Goal: Task Accomplishment & Management: Use online tool/utility

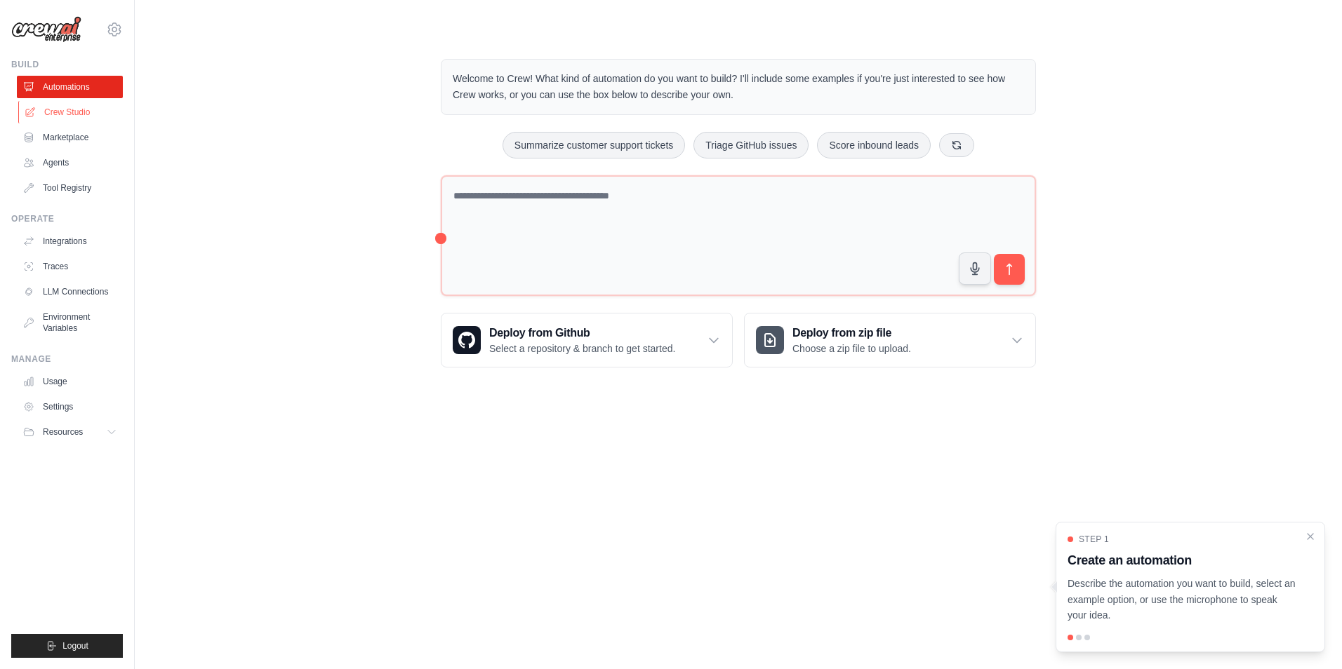
click at [102, 115] on link "Crew Studio" at bounding box center [71, 112] width 106 height 22
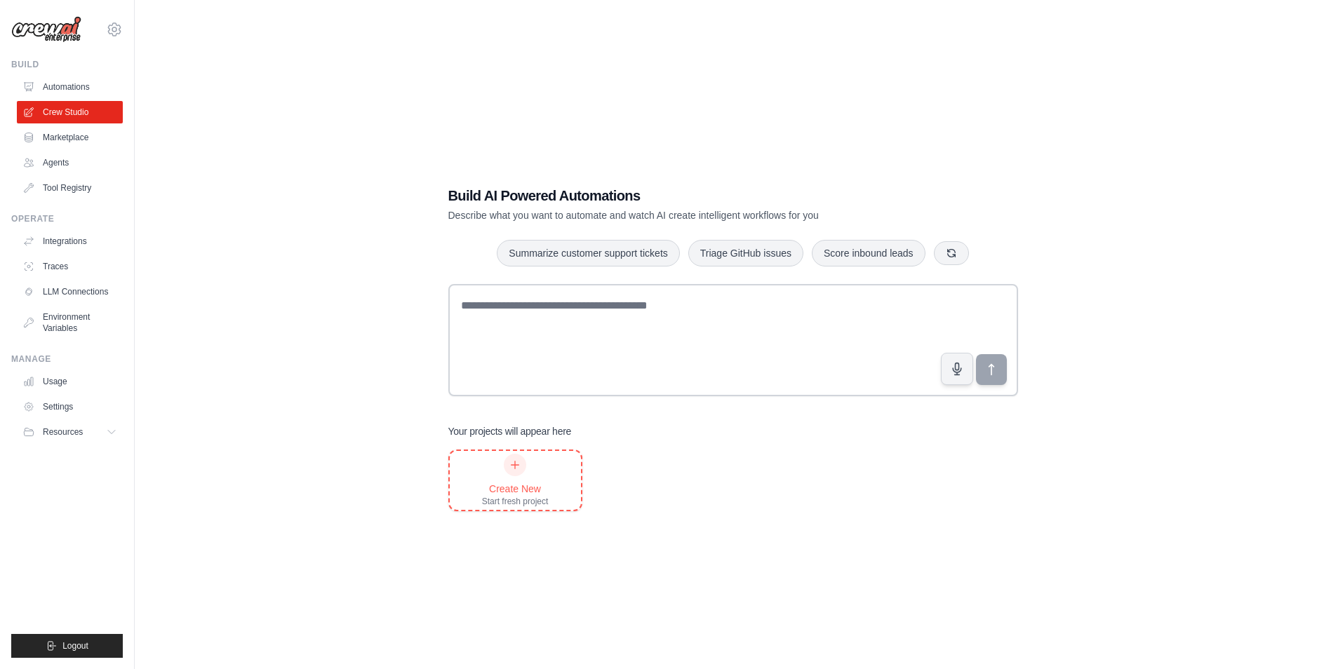
click at [512, 456] on div at bounding box center [515, 465] width 22 height 22
click at [60, 150] on ul "Automations Crew Studio Marketplace Agents Tool Registry" at bounding box center [70, 137] width 106 height 123
click at [59, 158] on link "Agents" at bounding box center [71, 163] width 106 height 22
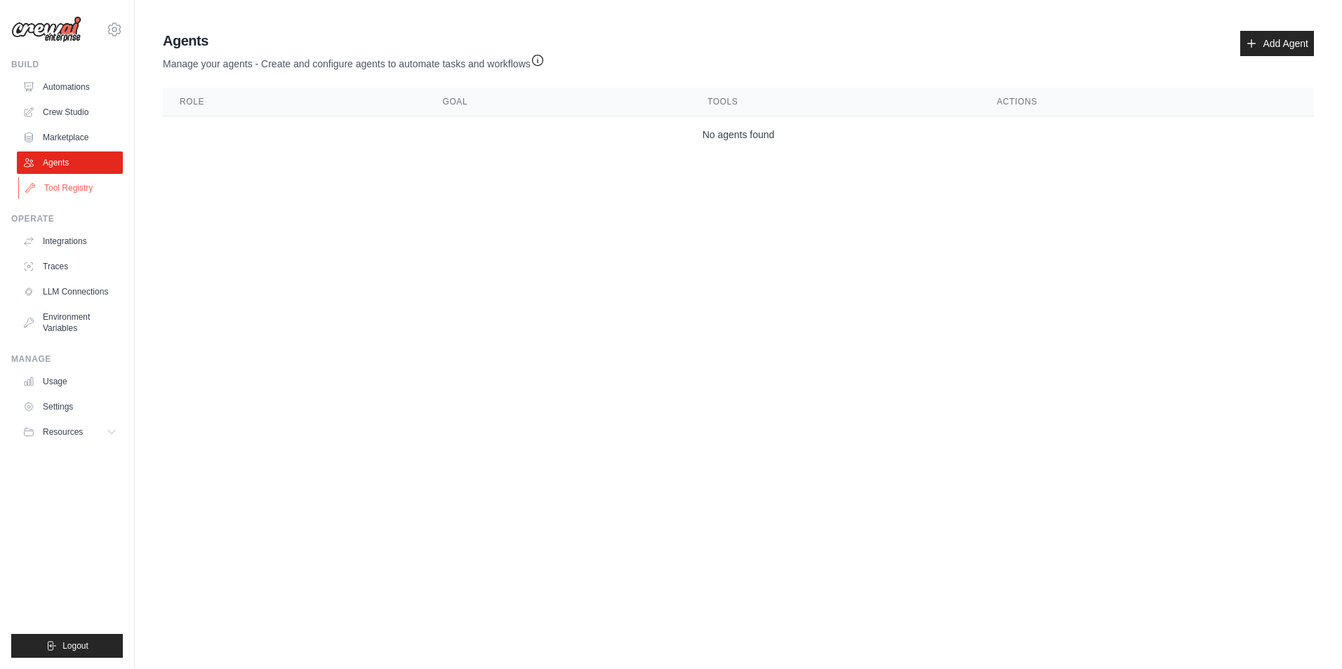
click at [64, 192] on link "Tool Registry" at bounding box center [71, 188] width 106 height 22
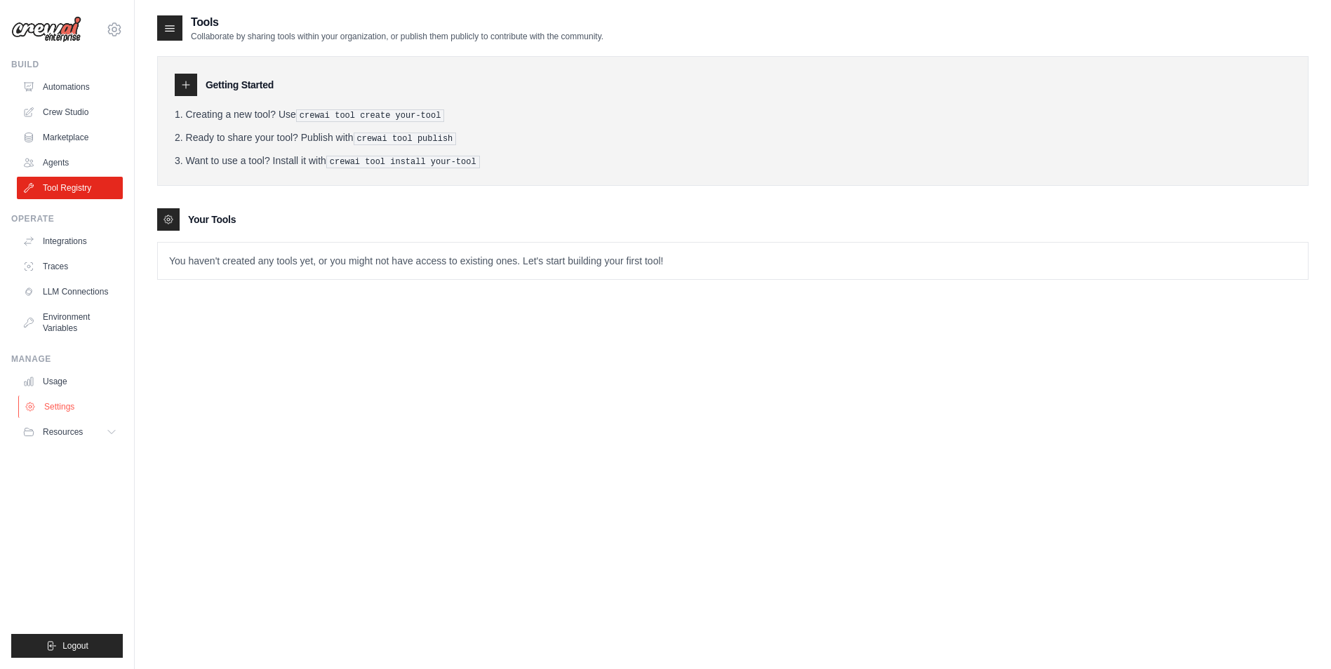
click at [65, 399] on link "Settings" at bounding box center [71, 407] width 106 height 22
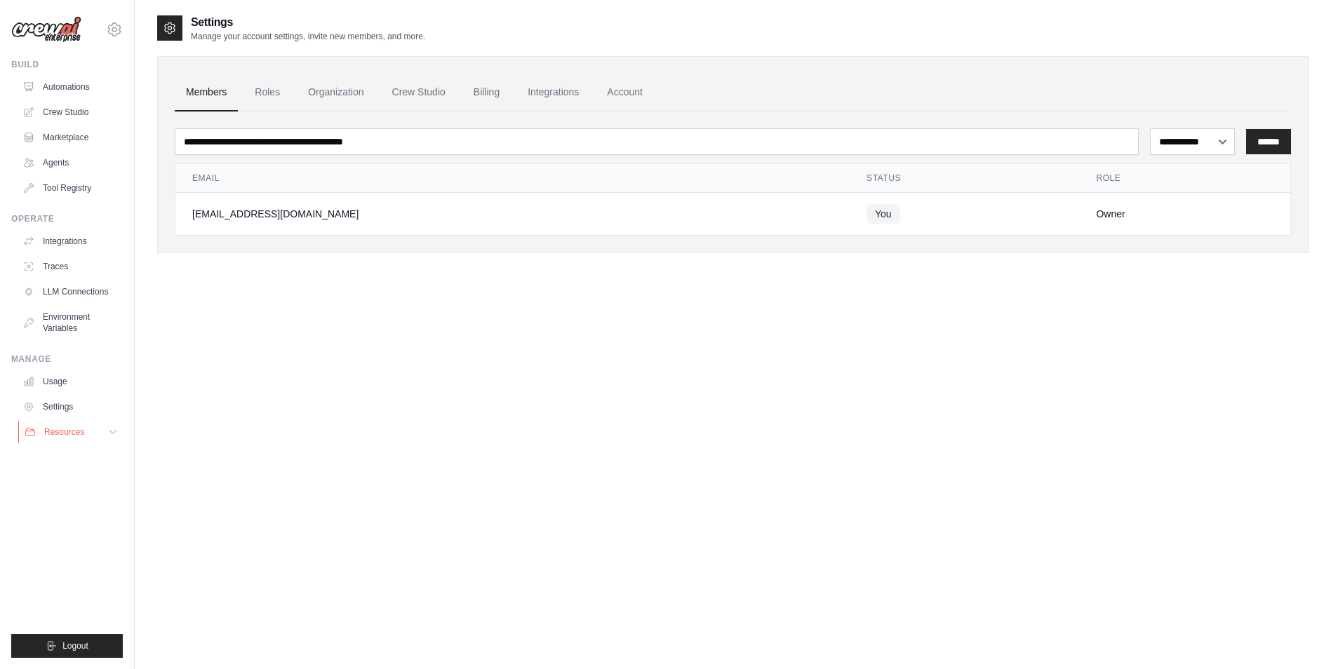
click at [107, 432] on button "Resources" at bounding box center [71, 432] width 106 height 22
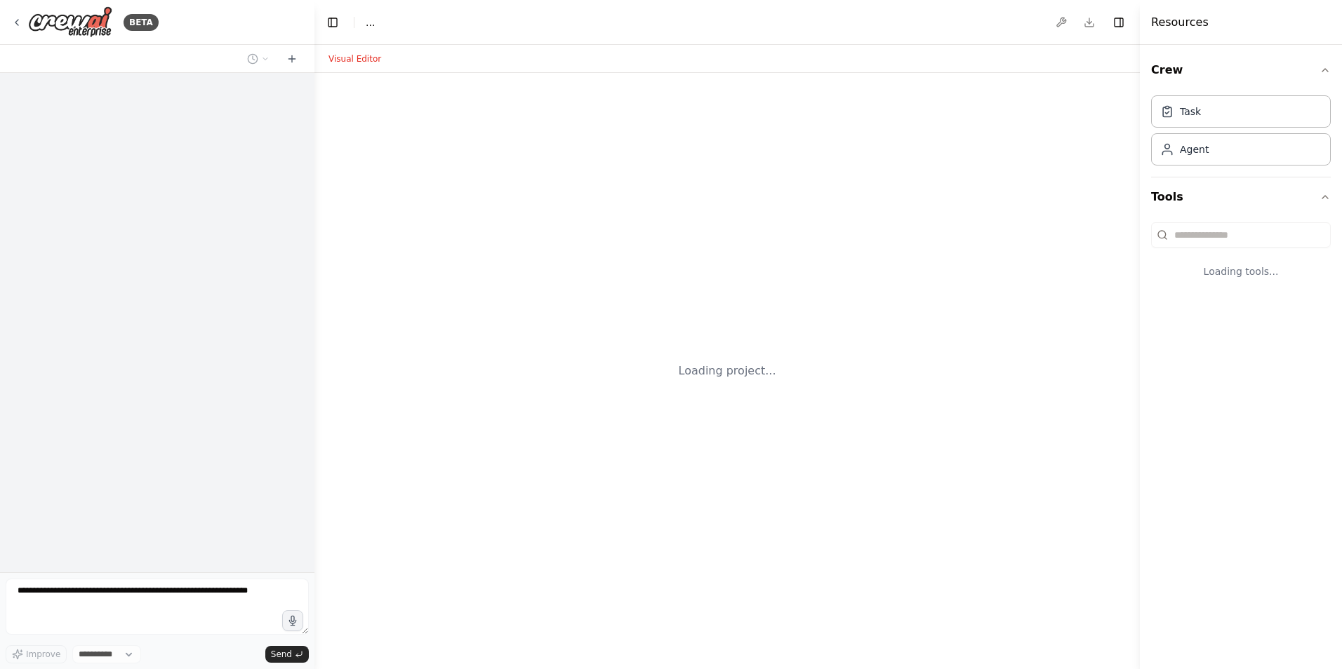
select select "****"
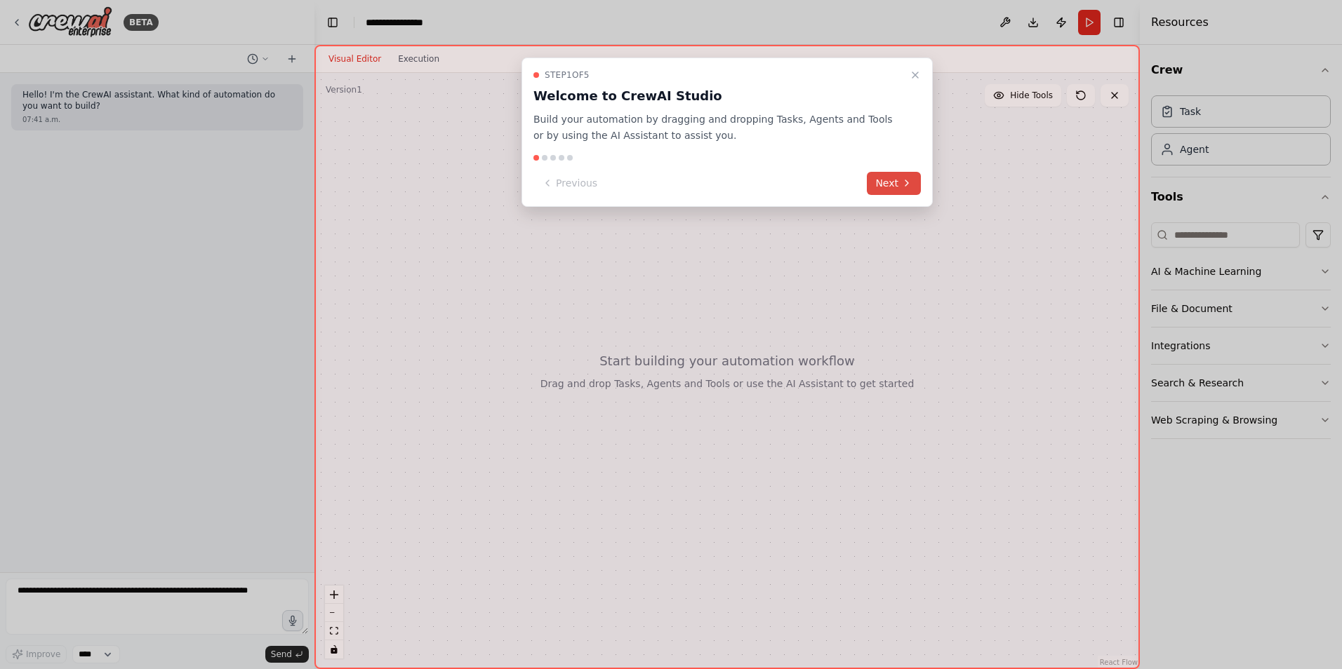
click at [911, 177] on button "Next" at bounding box center [894, 183] width 54 height 23
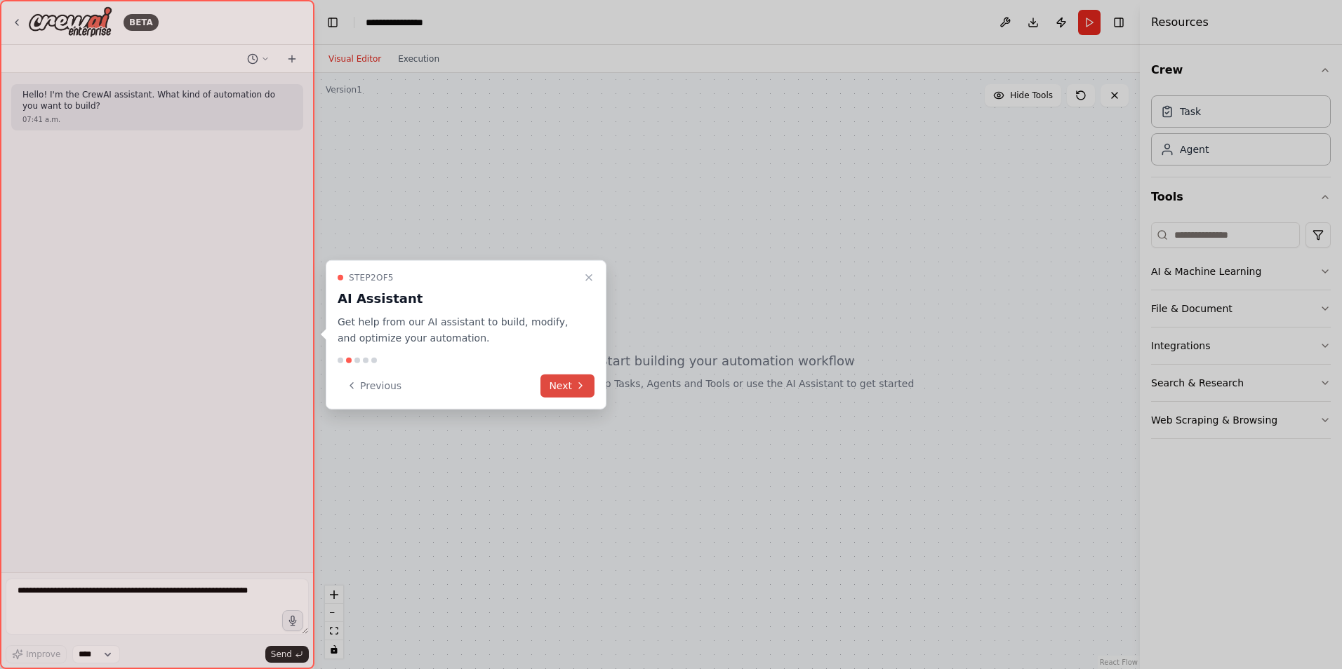
click at [553, 382] on button "Next" at bounding box center [567, 385] width 54 height 23
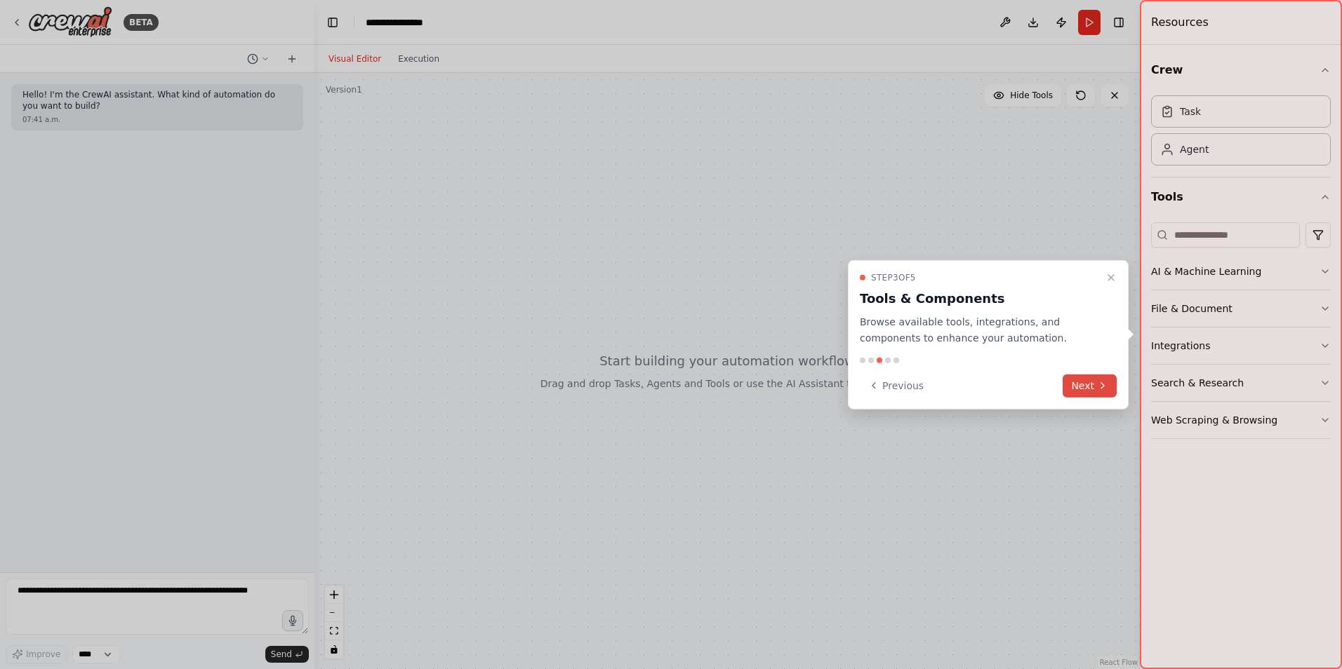
click at [1106, 389] on icon at bounding box center [1102, 385] width 11 height 11
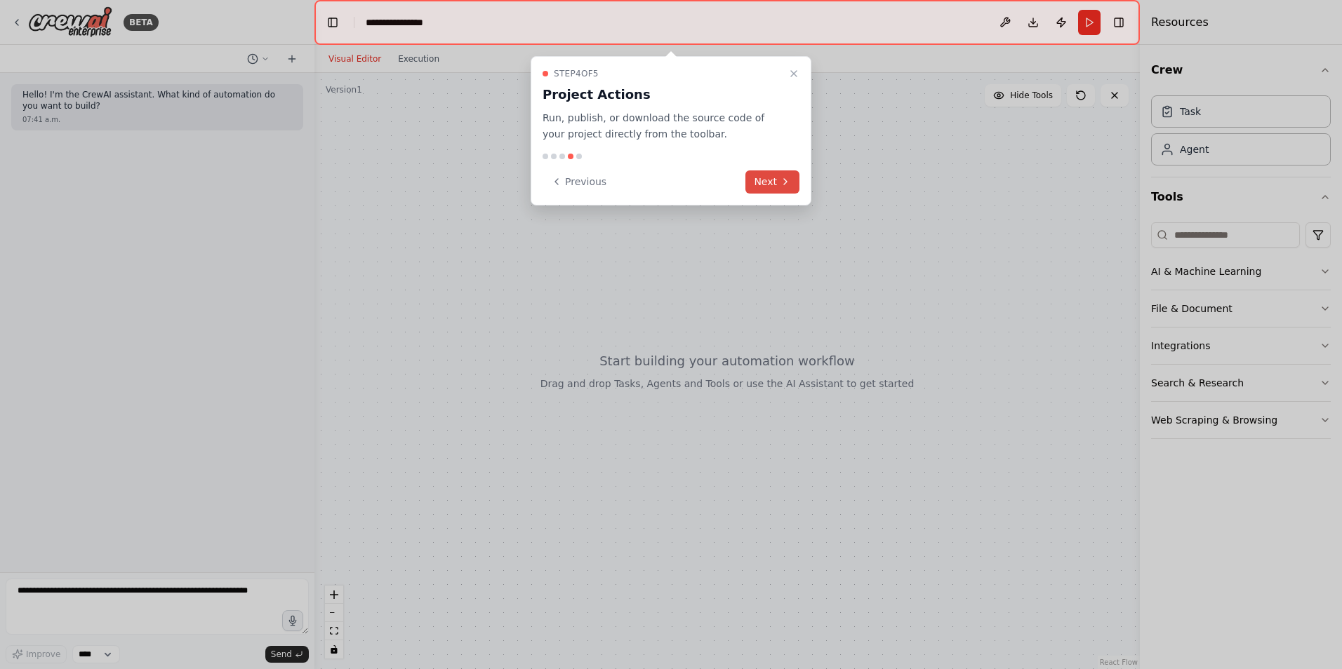
click at [778, 187] on button "Next" at bounding box center [772, 182] width 54 height 23
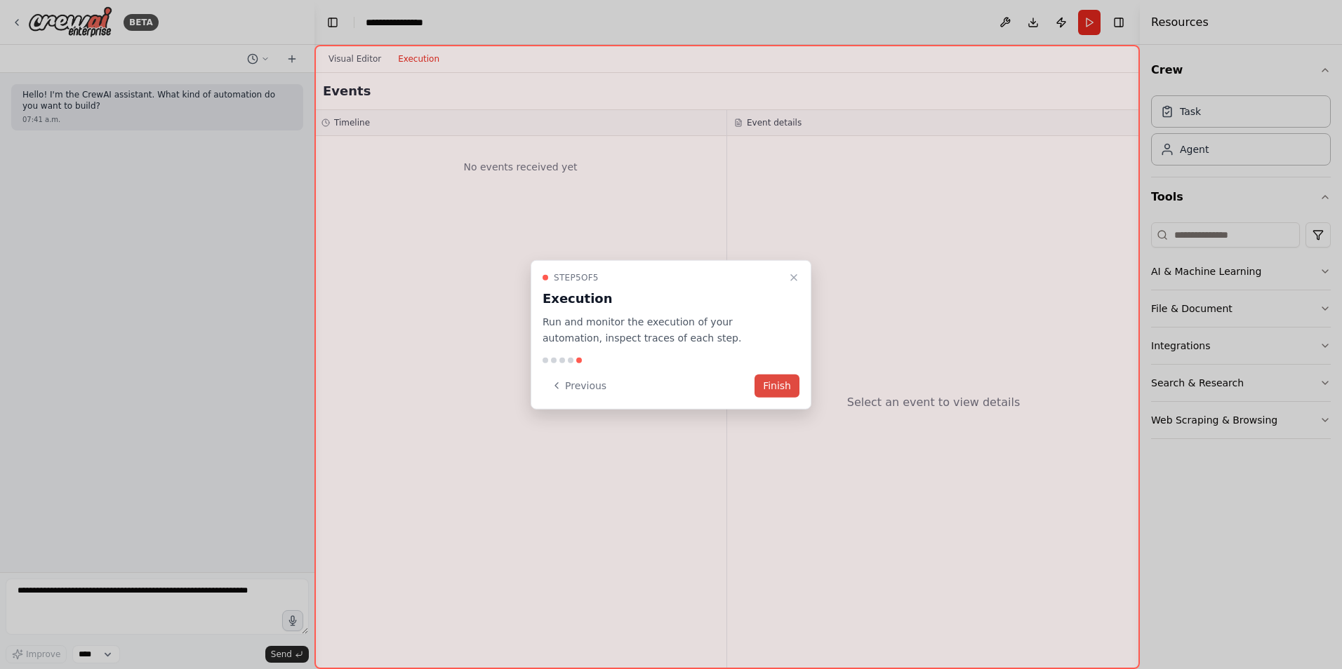
click at [796, 390] on button "Finish" at bounding box center [776, 385] width 45 height 23
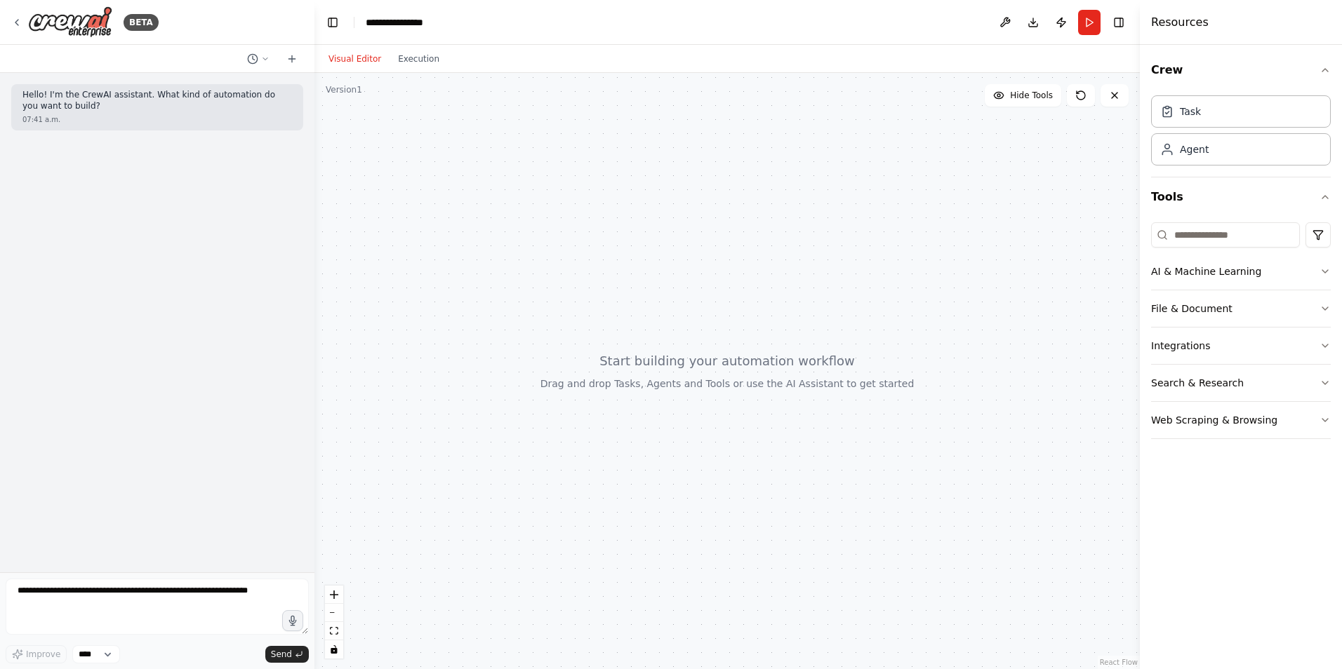
drag, startPoint x: 580, startPoint y: 253, endPoint x: 615, endPoint y: 272, distance: 40.2
click at [615, 272] on div at bounding box center [726, 371] width 825 height 596
click at [1269, 266] on button "AI & Machine Learning" at bounding box center [1241, 271] width 180 height 36
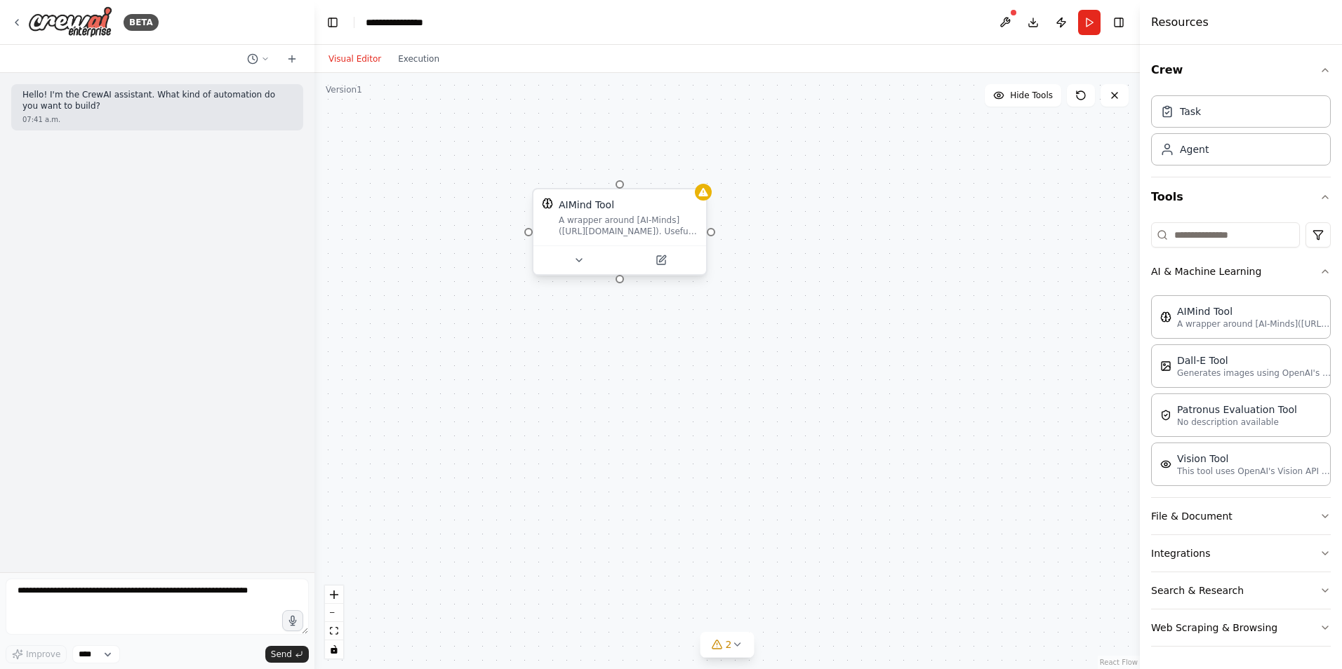
click at [711, 236] on div "AIMind Tool A wrapper around [AI-Minds](https://mindsdb.com/minds). Useful for …" at bounding box center [726, 371] width 825 height 596
drag, startPoint x: 712, startPoint y: 230, endPoint x: 879, endPoint y: 131, distance: 195.1
click at [879, 131] on div "AIMind Tool A wrapper around [AI-Minds](https://mindsdb.com/minds). Useful for …" at bounding box center [726, 371] width 825 height 596
click at [712, 234] on div at bounding box center [711, 232] width 8 height 8
click at [615, 283] on div "AIMind Tool A wrapper around [AI-Minds](https://mindsdb.com/minds). Useful for …" at bounding box center [726, 371] width 825 height 596
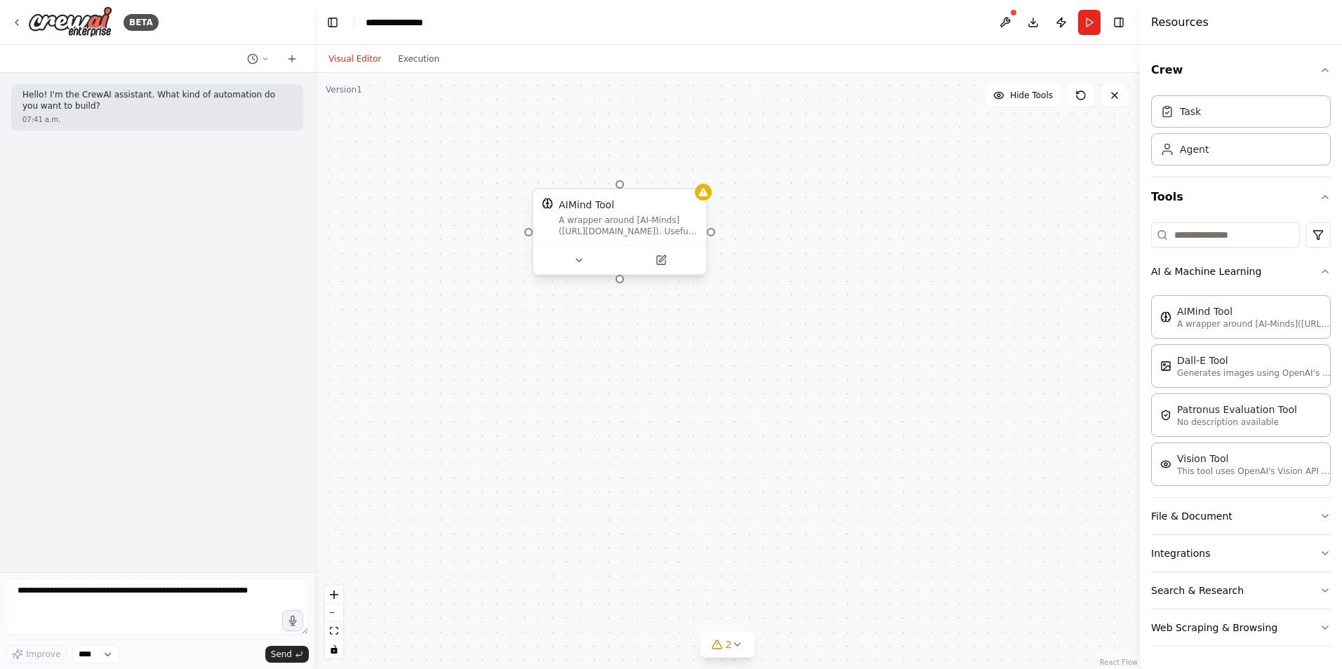
click at [620, 283] on div "AIMind Tool A wrapper around [AI-Minds](https://mindsdb.com/minds). Useful for …" at bounding box center [726, 371] width 825 height 596
click at [619, 279] on div at bounding box center [619, 279] width 8 height 8
click at [1264, 559] on button "Integrations" at bounding box center [1241, 553] width 180 height 36
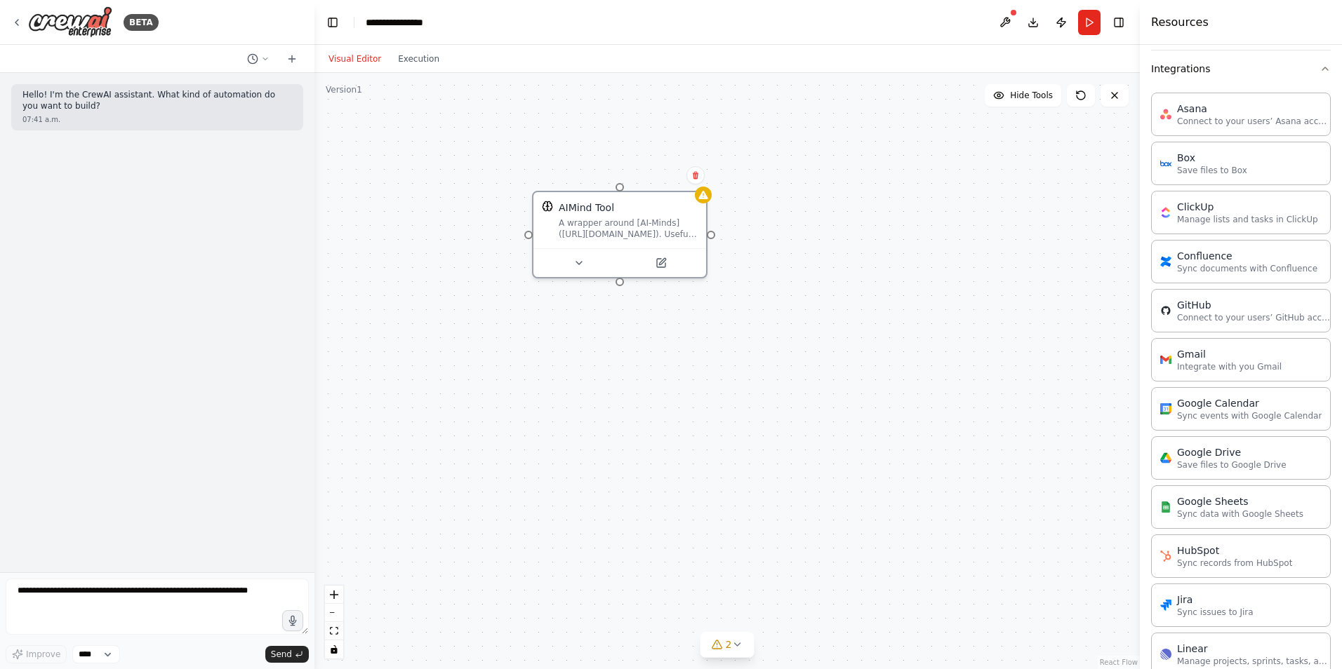
scroll to position [491, 0]
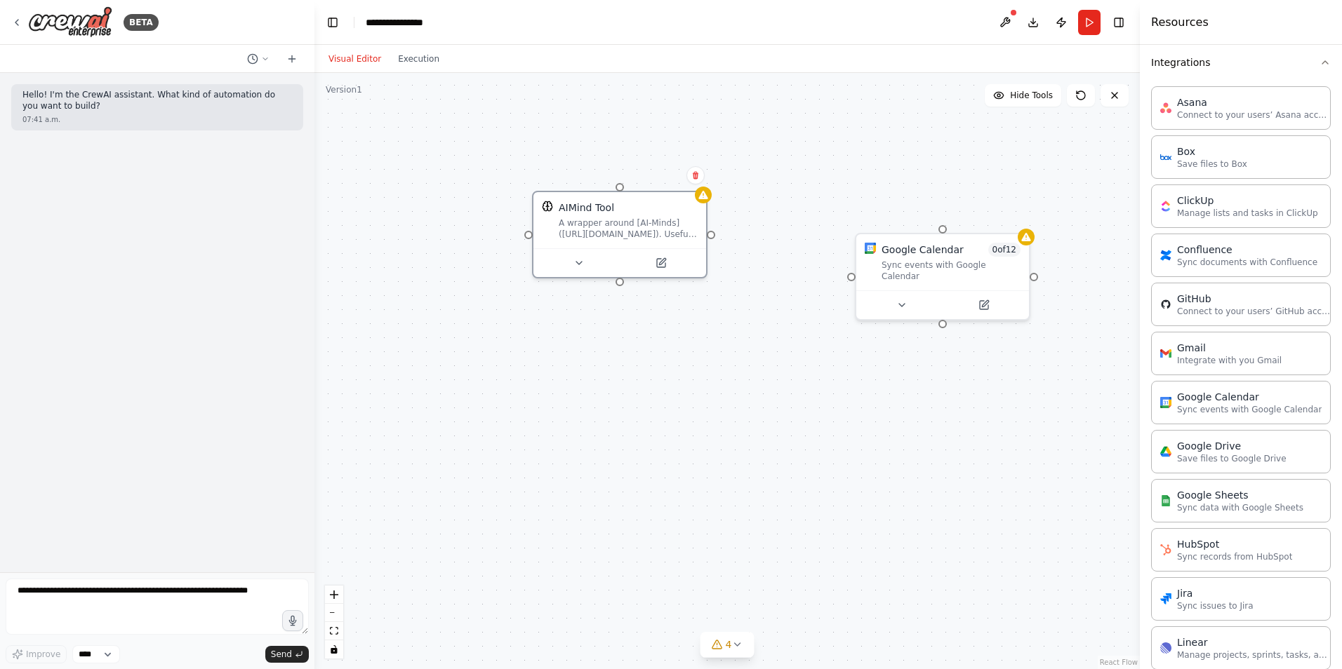
click at [709, 237] on div at bounding box center [711, 235] width 8 height 8
drag, startPoint x: 712, startPoint y: 236, endPoint x: 852, endPoint y: 268, distance: 143.3
click at [852, 268] on div "AIMind Tool A wrapper around [AI-Minds](https://mindsdb.com/minds). Useful for …" at bounding box center [726, 371] width 825 height 596
click at [676, 205] on div "AIMind Tool" at bounding box center [628, 205] width 139 height 14
click at [650, 223] on div "A wrapper around [AI-Minds](https://mindsdb.com/minds). Useful for when you nee…" at bounding box center [628, 226] width 139 height 22
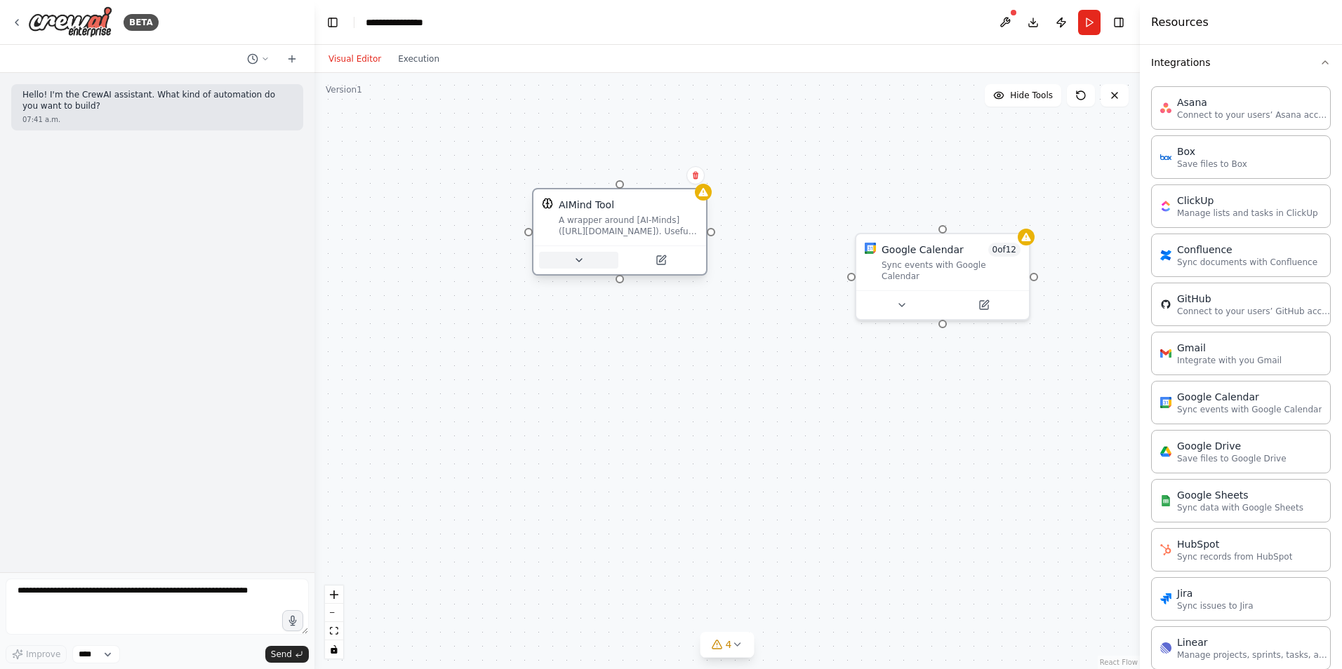
click at [573, 258] on icon at bounding box center [578, 260] width 11 height 11
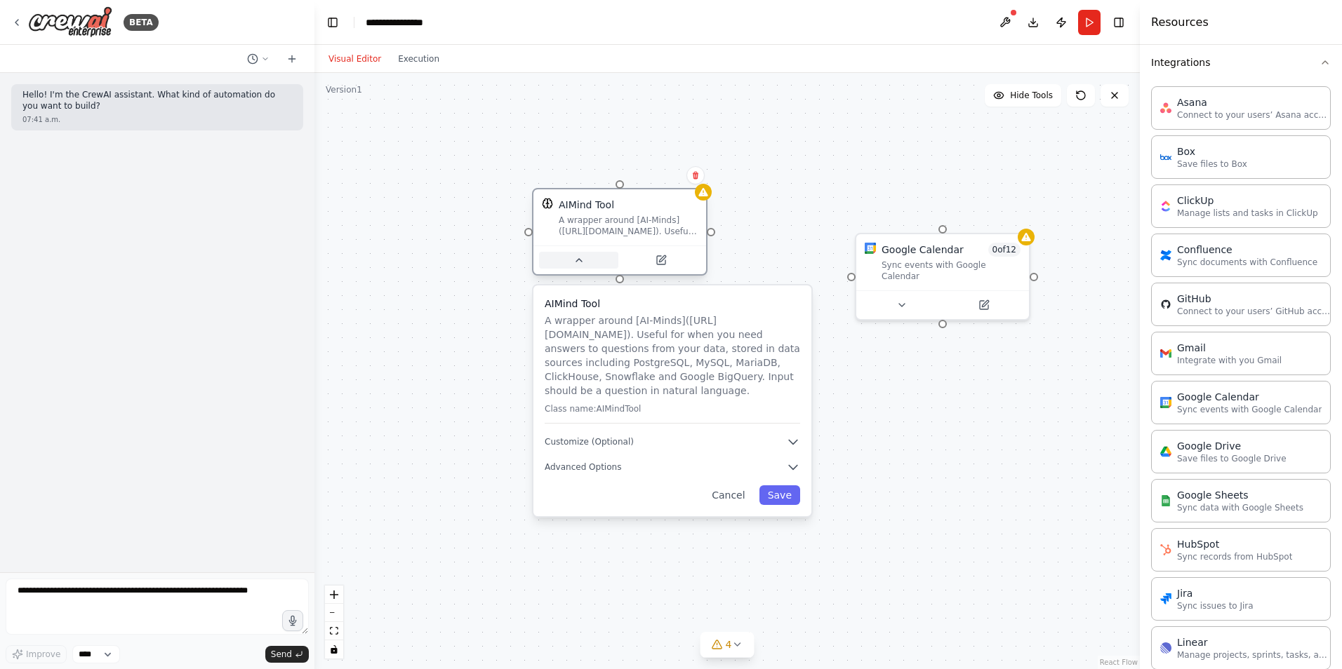
click at [573, 258] on icon at bounding box center [578, 260] width 11 height 11
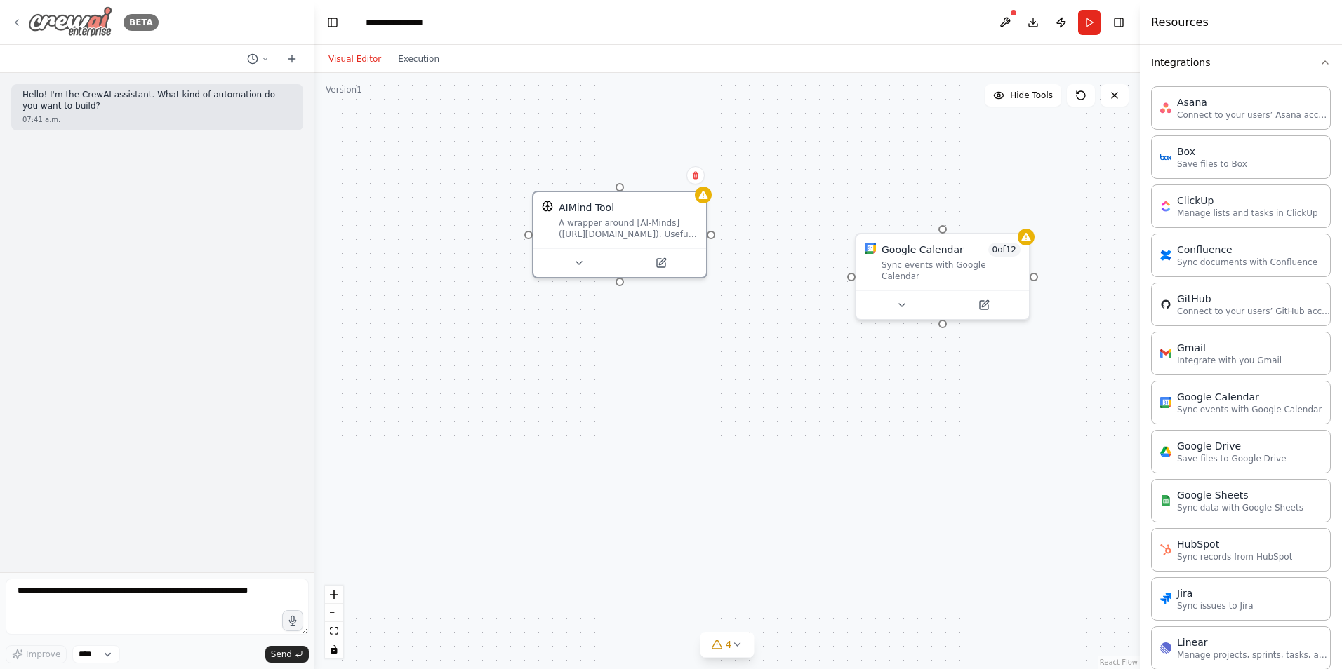
click at [13, 23] on icon at bounding box center [16, 22] width 11 height 11
